Goal: Task Accomplishment & Management: Use online tool/utility

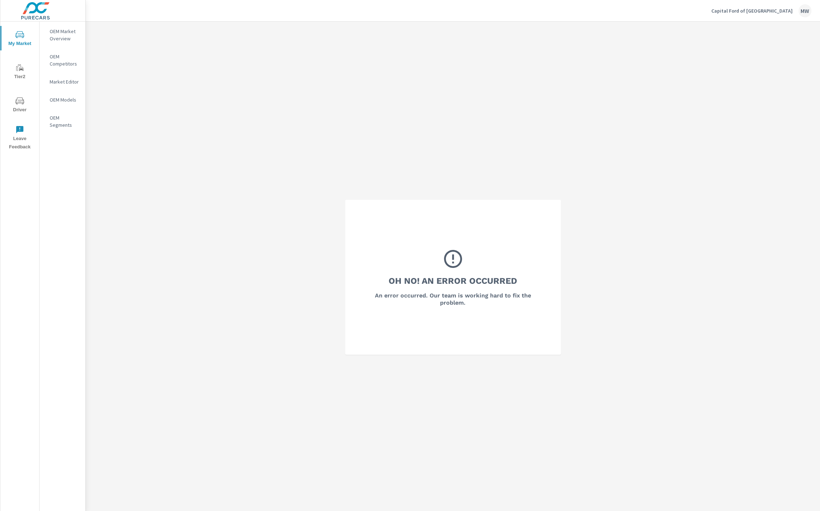
click at [781, 9] on p "Capital Ford of [GEOGRAPHIC_DATA]" at bounding box center [752, 11] width 81 height 6
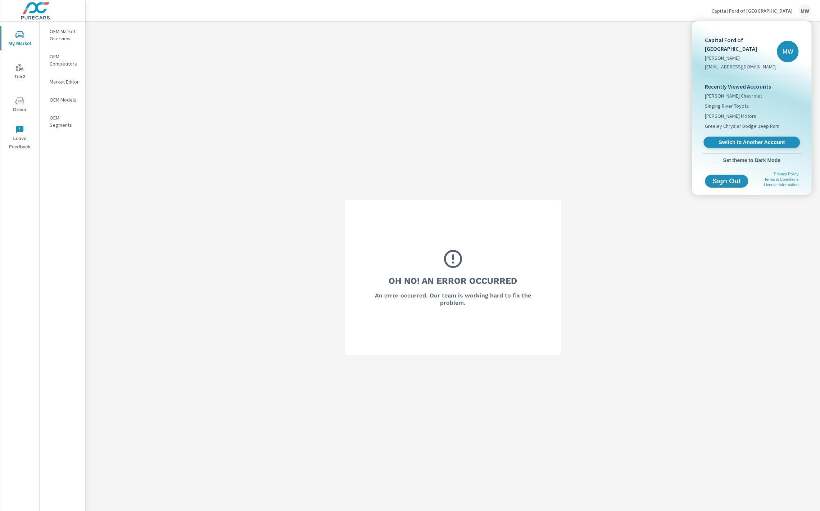
click at [723, 139] on span "Switch to Another Account" at bounding box center [752, 142] width 88 height 7
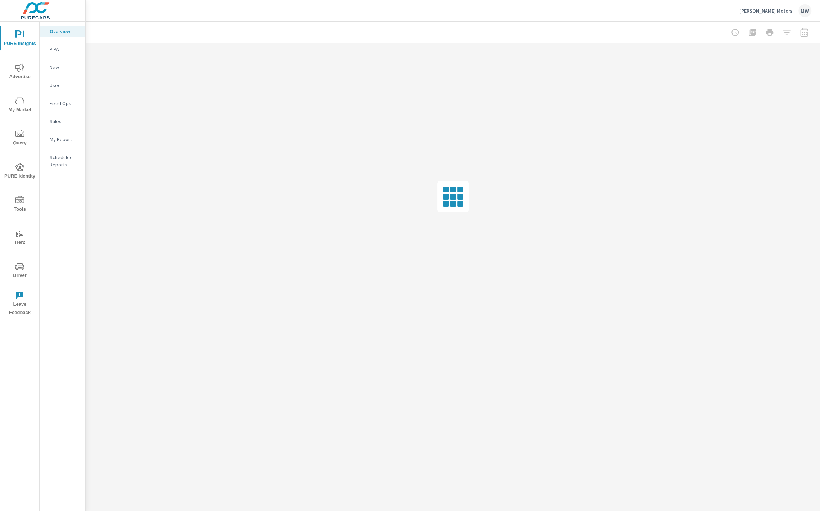
click at [20, 270] on span "Driver" at bounding box center [20, 271] width 35 height 18
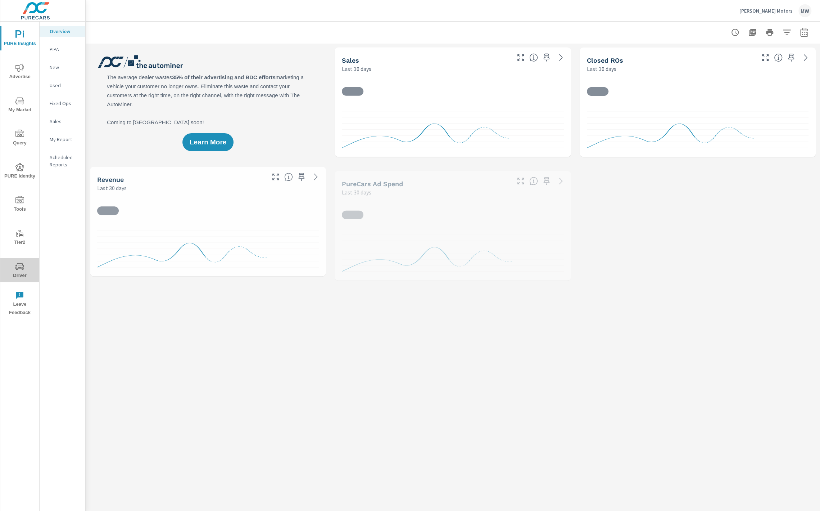
click at [20, 276] on span "Driver" at bounding box center [20, 271] width 35 height 18
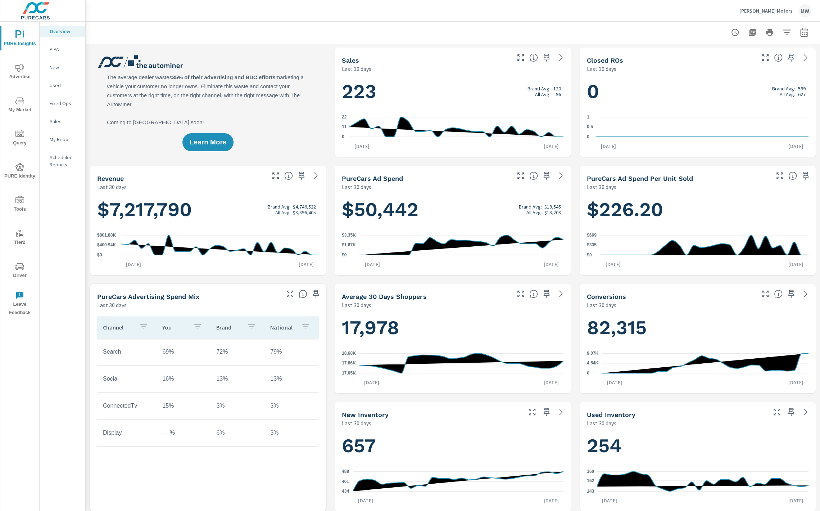
click at [21, 268] on icon "nav menu" at bounding box center [19, 266] width 9 height 7
click at [12, 102] on span "My Market" at bounding box center [20, 105] width 35 height 18
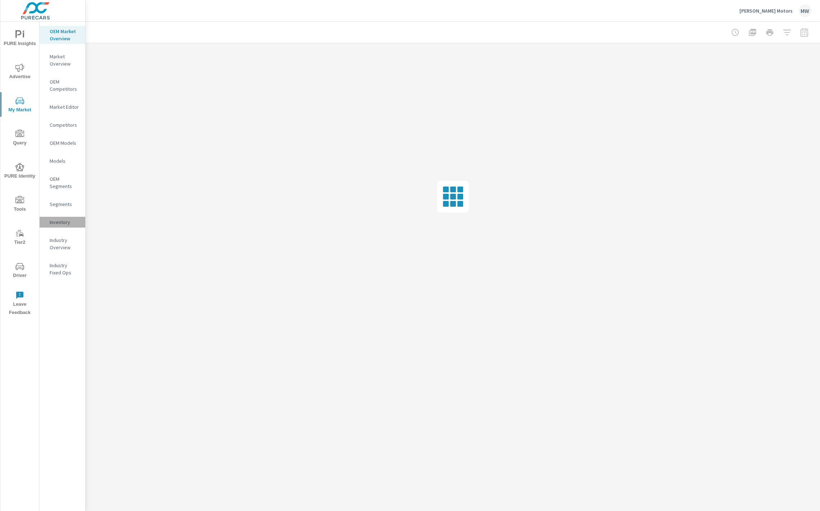
click at [60, 222] on p "Inventory" at bounding box center [65, 221] width 30 height 7
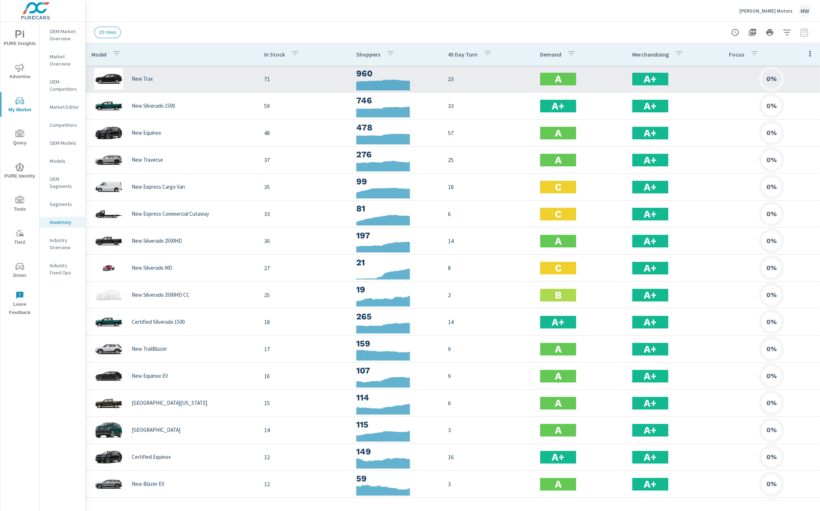
click at [154, 81] on div "New Trax" at bounding box center [171, 79] width 161 height 22
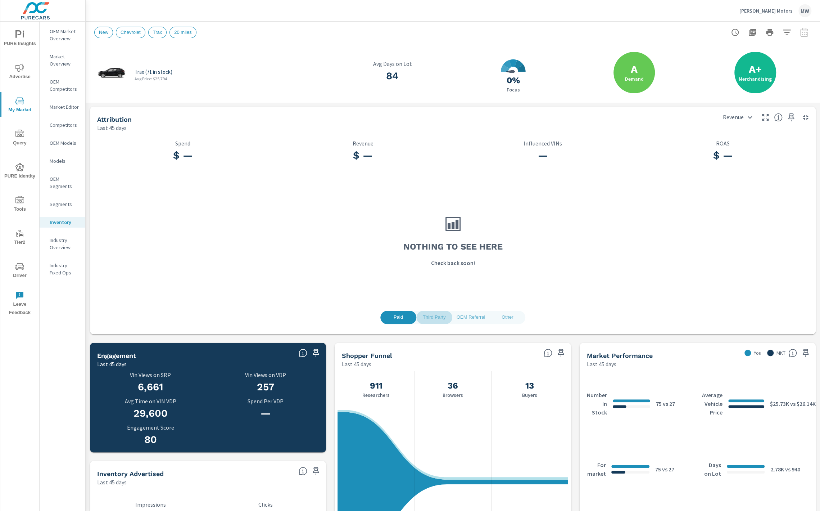
click at [437, 317] on span "Third Party" at bounding box center [434, 317] width 27 height 8
click at [478, 314] on span "OEM Referral" at bounding box center [471, 317] width 28 height 8
click at [516, 319] on span "Other" at bounding box center [507, 317] width 27 height 8
click at [403, 318] on span "Paid" at bounding box center [398, 317] width 27 height 8
